Goal: Information Seeking & Learning: Find specific fact

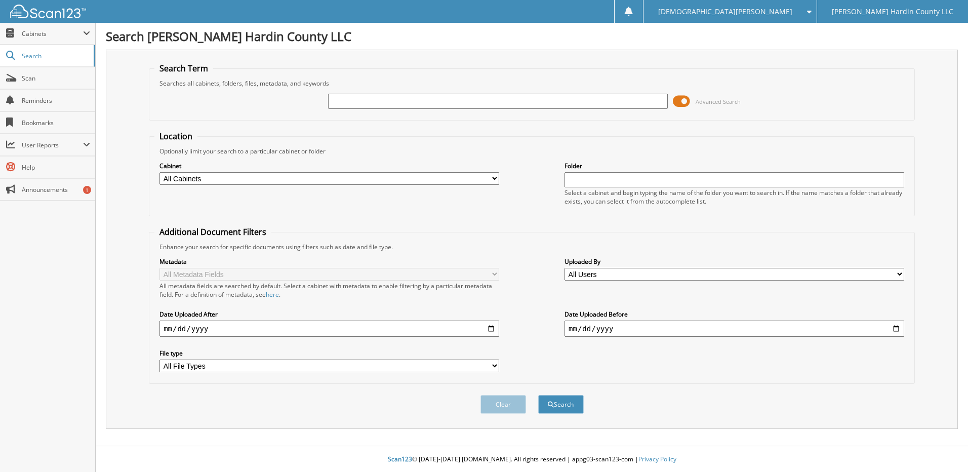
click at [450, 102] on input "text" at bounding box center [498, 101] width 340 height 15
type input "6077503"
click at [538, 395] on button "Search" at bounding box center [561, 404] width 46 height 19
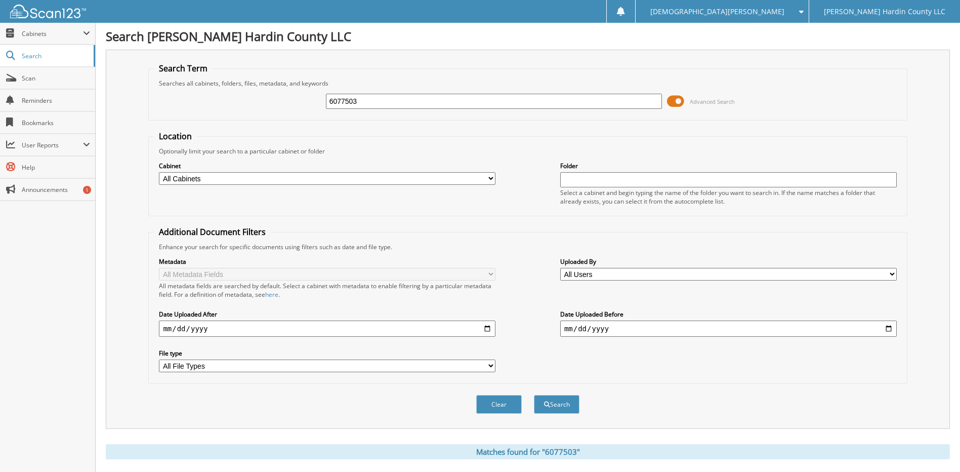
click at [481, 97] on input "6077503" at bounding box center [494, 101] width 337 height 15
type input "6077500"
click at [534, 395] on button "Search" at bounding box center [557, 404] width 46 height 19
click at [482, 97] on input "6077500" at bounding box center [494, 101] width 337 height 15
type input "6077487"
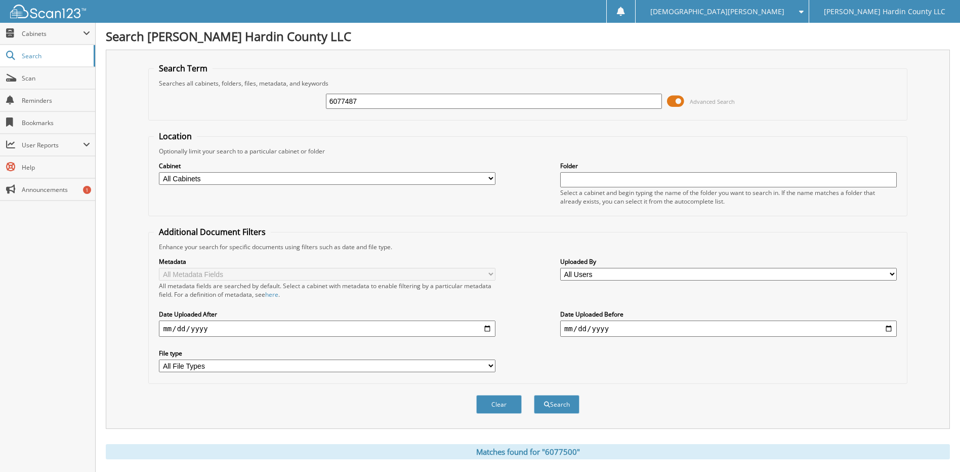
click at [534, 395] on button "Search" at bounding box center [557, 404] width 46 height 19
click at [482, 97] on input "6077487" at bounding box center [494, 101] width 337 height 15
type input "6077501"
click at [534, 395] on button "Search" at bounding box center [557, 404] width 46 height 19
click at [482, 97] on input "6077501" at bounding box center [494, 101] width 337 height 15
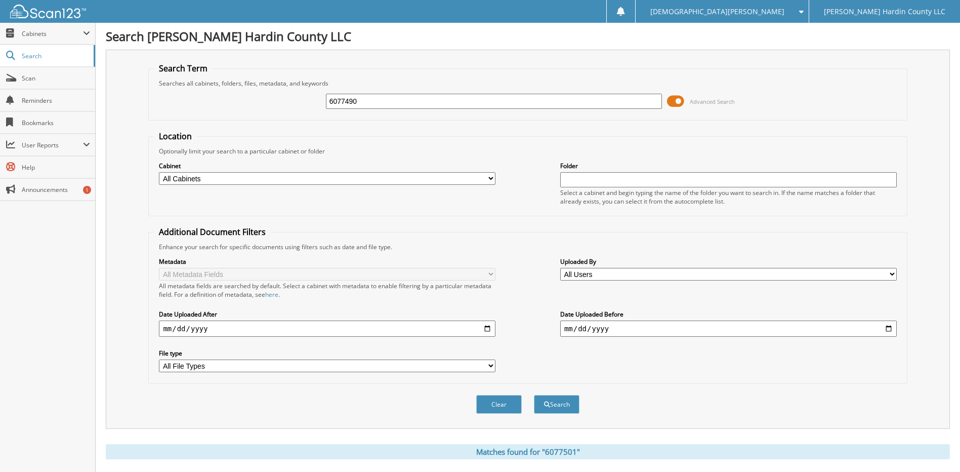
type input "6077490"
click at [534, 395] on button "Search" at bounding box center [557, 404] width 46 height 19
click at [482, 97] on input "6077490" at bounding box center [494, 101] width 337 height 15
type input "6077363"
click at [534, 395] on button "Search" at bounding box center [557, 404] width 46 height 19
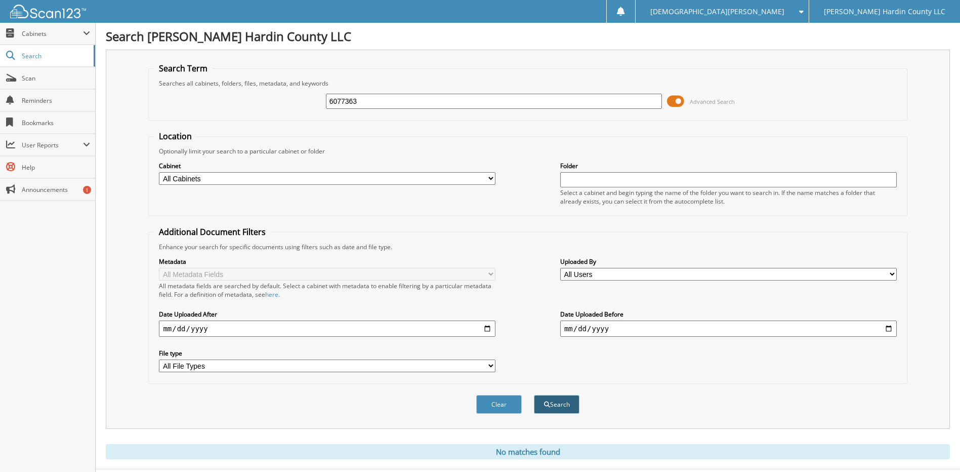
type input "6077363"
click at [565, 408] on button "Search" at bounding box center [557, 404] width 46 height 19
